Goal: Complete application form

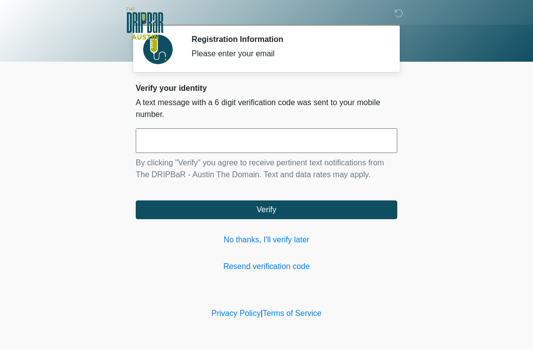
click at [292, 235] on link "No thanks, I'll verify later" at bounding box center [266, 240] width 261 height 12
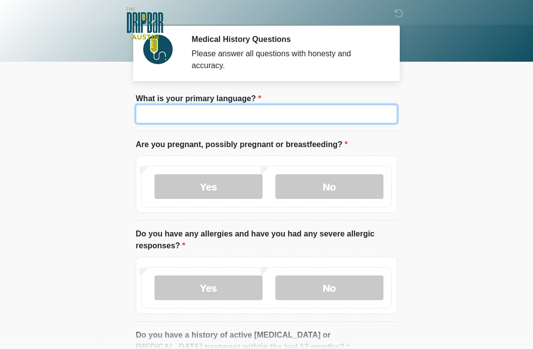
click at [326, 116] on input "What is your primary language?" at bounding box center [266, 114] width 261 height 19
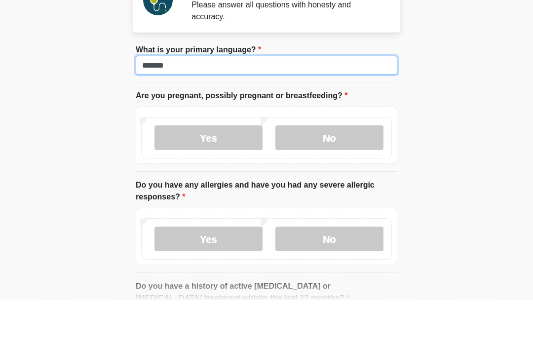
type input "*******"
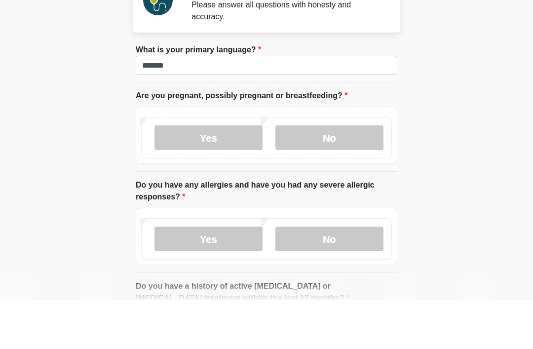
click at [346, 174] on label "No" at bounding box center [329, 186] width 108 height 25
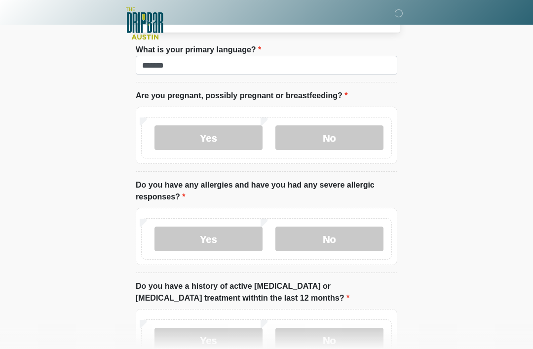
click at [346, 245] on label "No" at bounding box center [329, 238] width 108 height 25
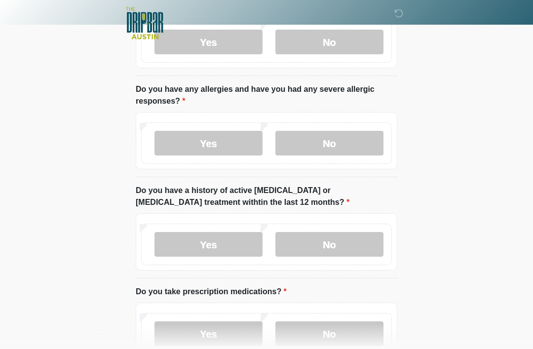
scroll to position [145, 0]
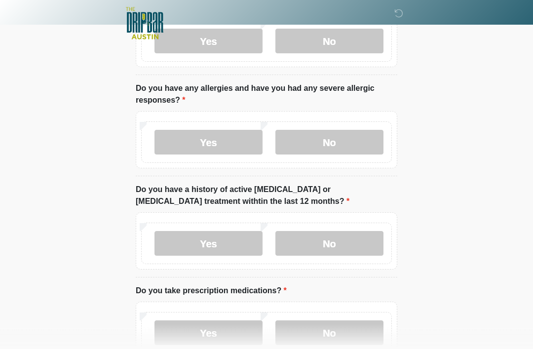
click at [354, 248] on label "No" at bounding box center [329, 243] width 108 height 25
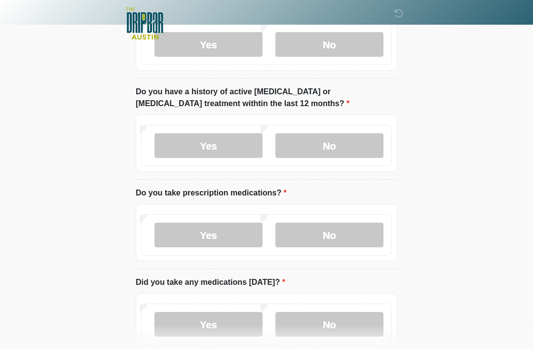
scroll to position [270, 0]
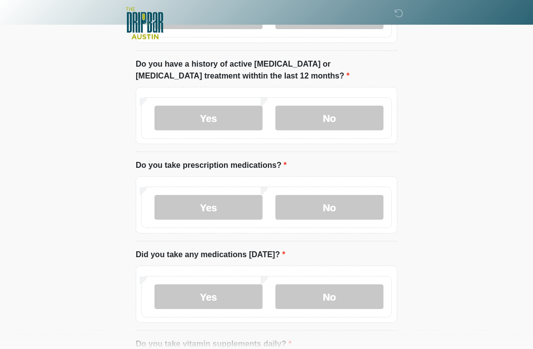
click at [346, 203] on label "No" at bounding box center [329, 207] width 108 height 25
click at [338, 292] on label "No" at bounding box center [329, 296] width 108 height 25
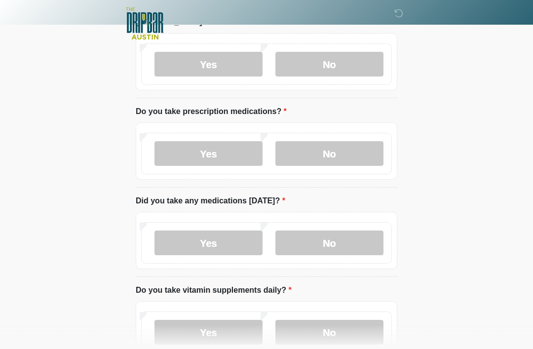
scroll to position [372, 0]
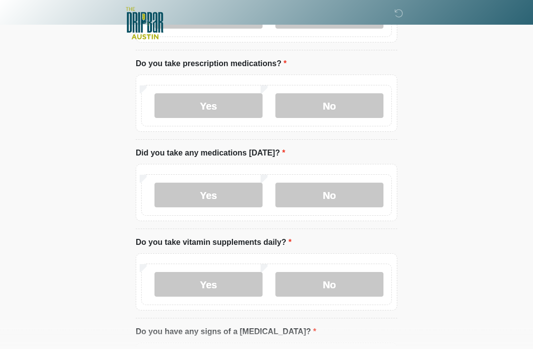
click at [335, 280] on label "No" at bounding box center [329, 284] width 108 height 25
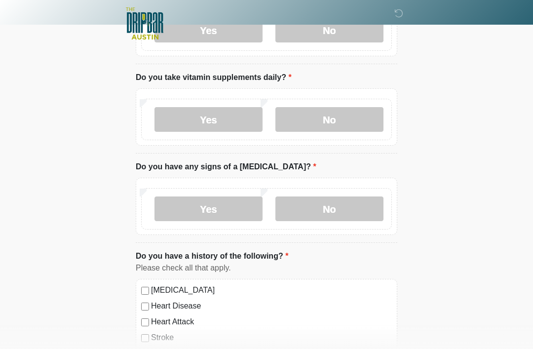
click at [346, 207] on label "No" at bounding box center [329, 208] width 108 height 25
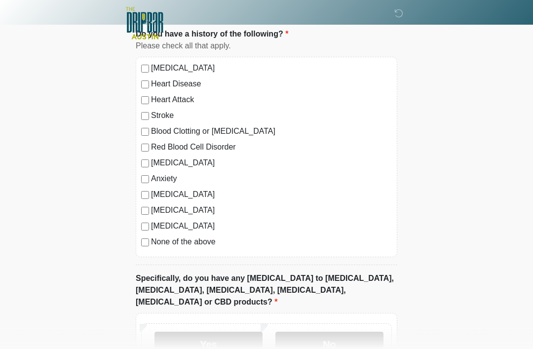
scroll to position [822, 0]
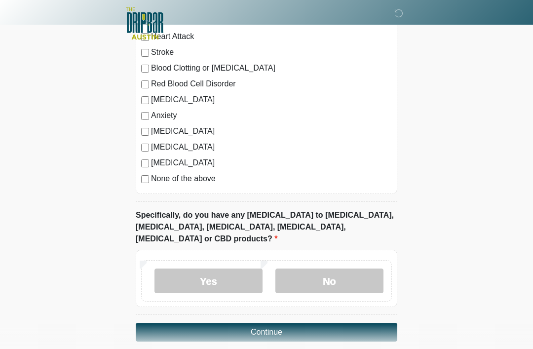
click at [345, 268] on label "No" at bounding box center [329, 280] width 108 height 25
click at [322, 323] on button "Continue" at bounding box center [266, 332] width 261 height 19
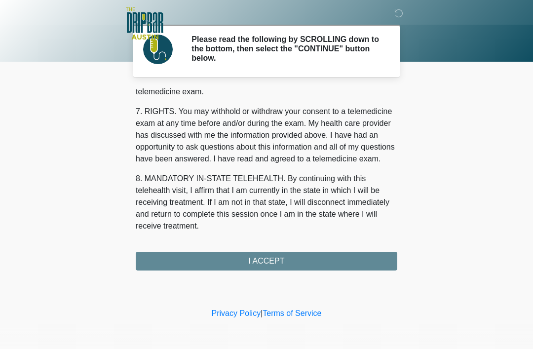
scroll to position [432, 0]
click at [307, 252] on button "I ACCEPT" at bounding box center [266, 261] width 261 height 19
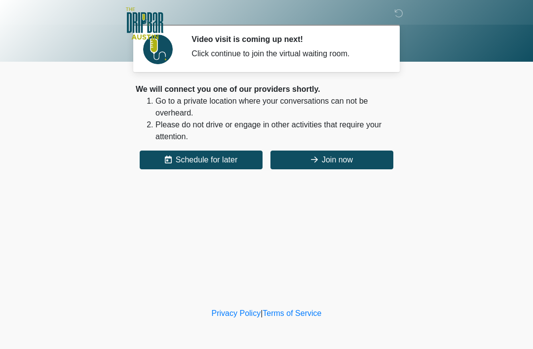
click at [349, 158] on button "Join now" at bounding box center [331, 159] width 123 height 19
